Goal: Information Seeking & Learning: Learn about a topic

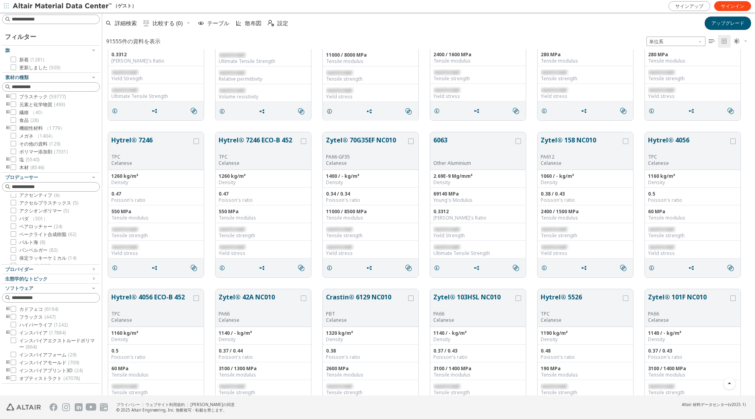
scroll to position [590, 0]
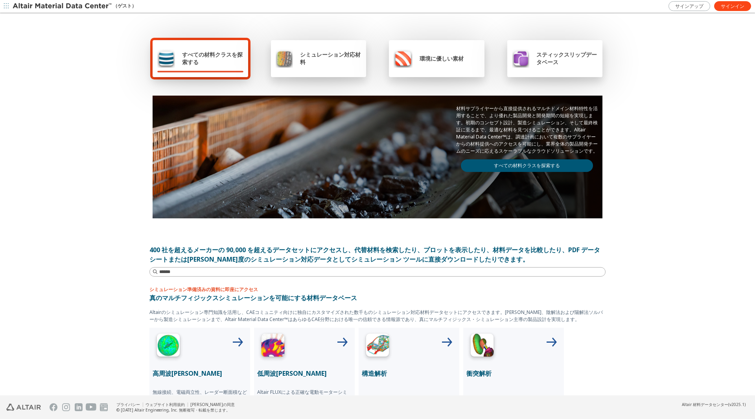
click at [559, 63] on span "スティックスリップデータベース" at bounding box center [566, 58] width 61 height 15
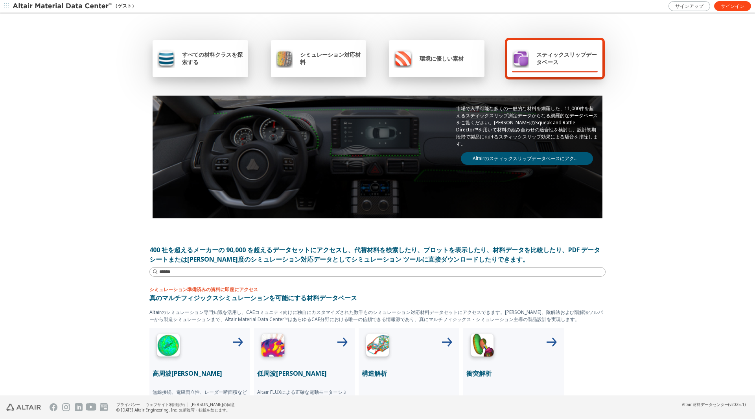
click at [639, 61] on div "すべての材料クラスを探索する シミュレーション対応材料 環境に優しい素材 スティックスリップデータベース 市場で入手可能な多くの一般的な材料を網羅した、11,…" at bounding box center [377, 205] width 755 height 382
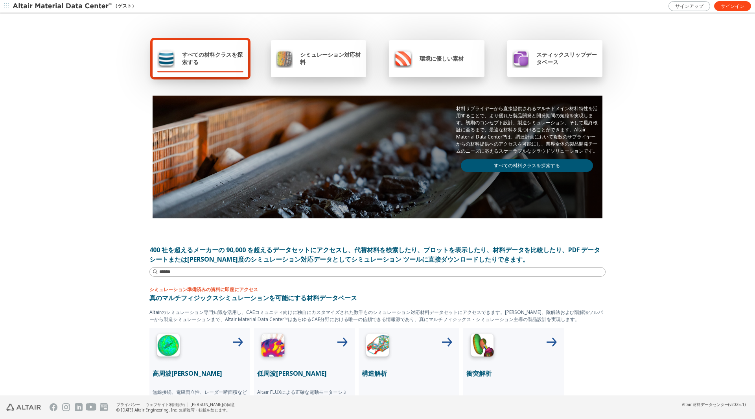
click at [215, 59] on span "すべての材料クラスを探索する" at bounding box center [212, 58] width 61 height 15
click at [692, 70] on div "すべての材料クラスを探索する シミュレーション対応材料 環境に優しい素材 スティックスリップデータベース 材料サプライヤーから直接提供されるマルチドメイン材料…" at bounding box center [377, 205] width 755 height 382
click at [541, 165] on font "すべての材料クラスを探索する" at bounding box center [527, 165] width 66 height 7
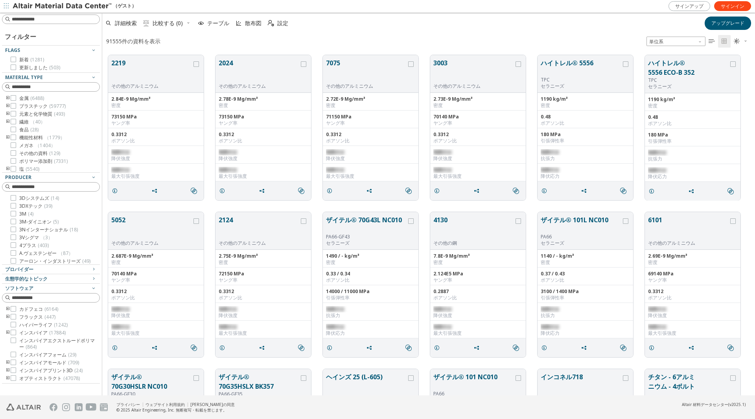
scroll to position [6, 6]
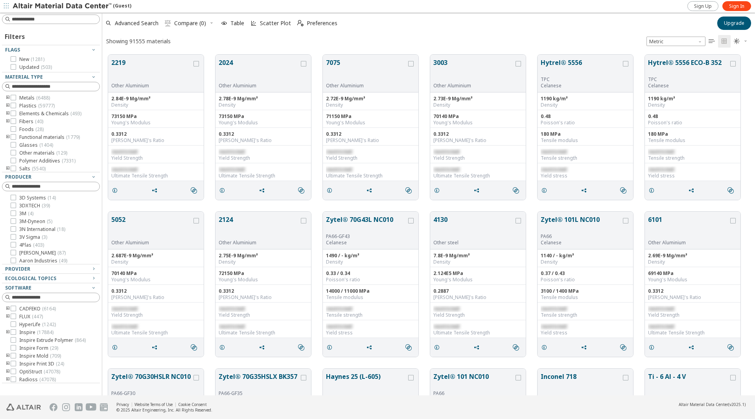
scroll to position [340, 647]
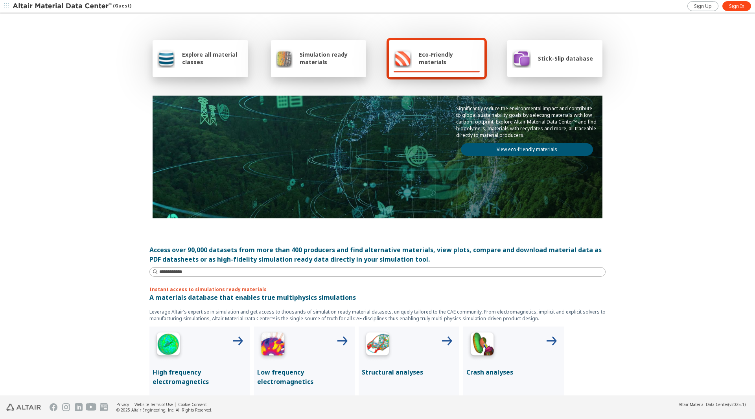
click at [535, 149] on link "View eco-friendly materials" at bounding box center [527, 149] width 132 height 13
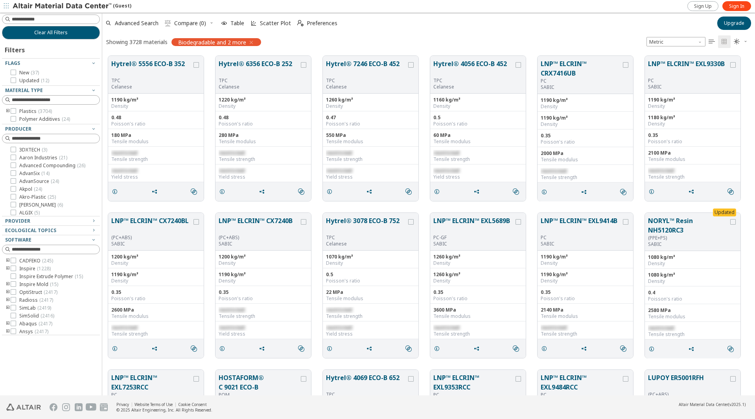
scroll to position [6, 6]
